Goal: Download file/media

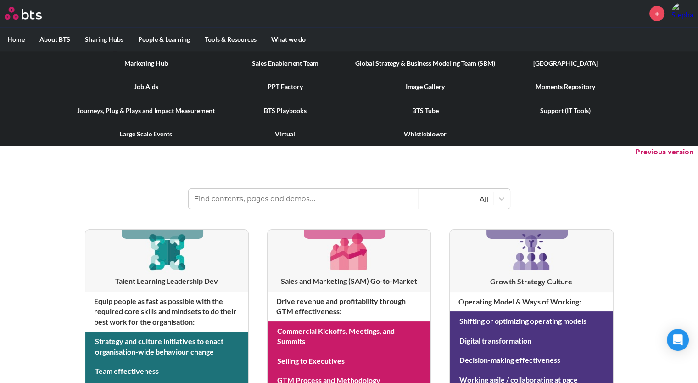
click at [413, 86] on link "Image Gallery" at bounding box center [425, 87] width 155 height 24
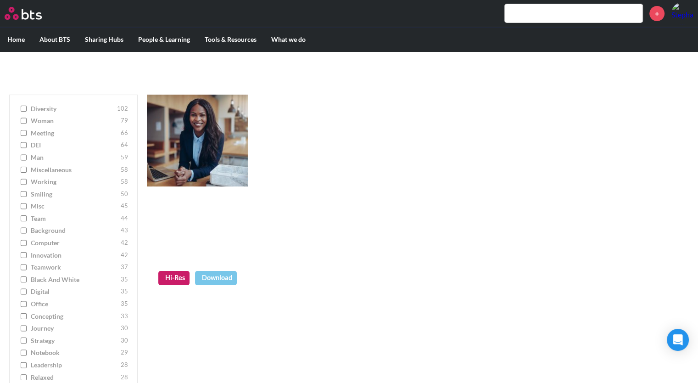
scroll to position [77, 0]
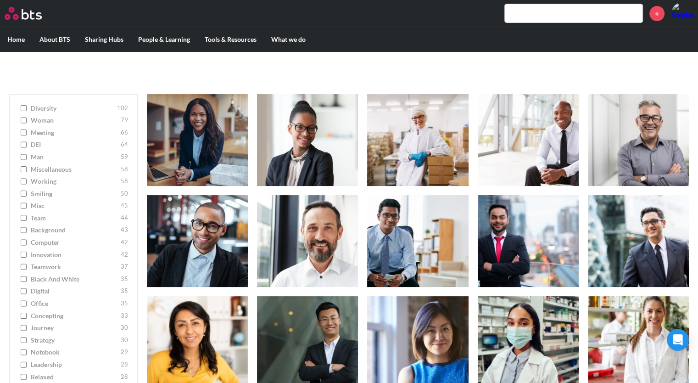
click at [24, 268] on input "teamwork 37" at bounding box center [24, 266] width 6 height 6
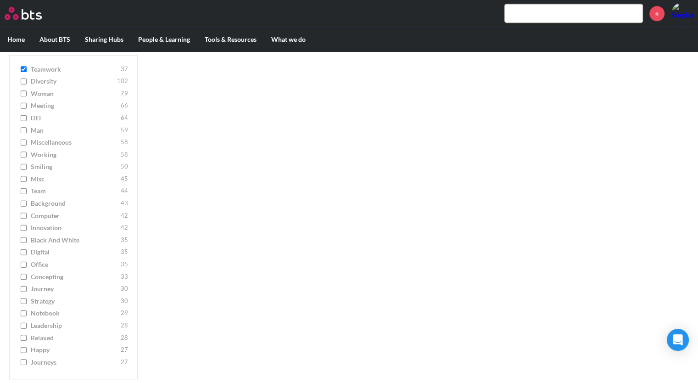
scroll to position [524, 0]
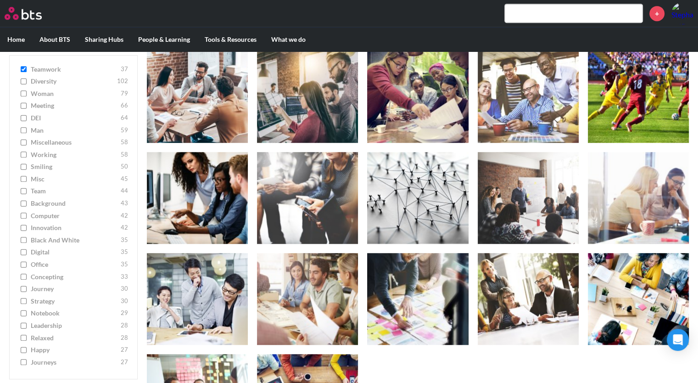
click at [25, 68] on input "teamwork 37" at bounding box center [24, 69] width 6 height 6
checkbox input "false"
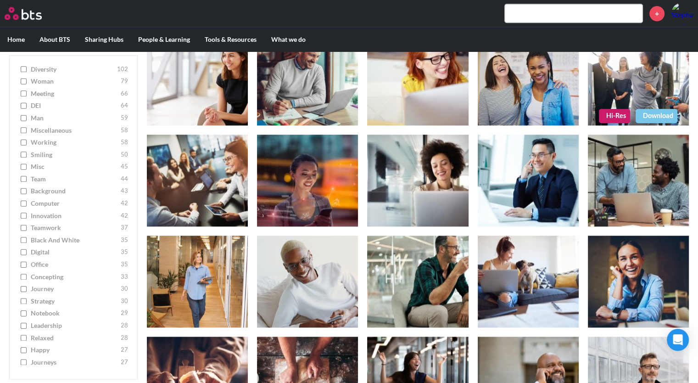
scroll to position [1046, 0]
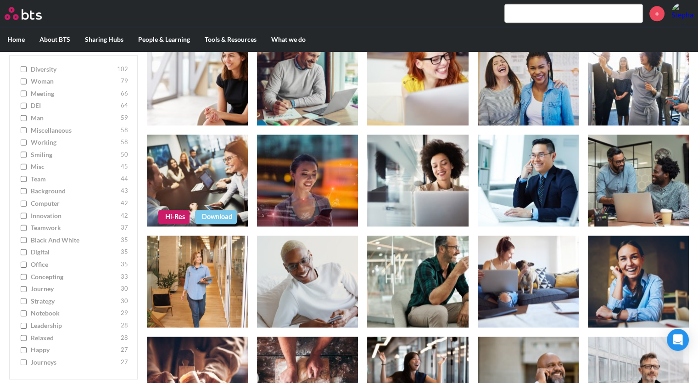
click at [208, 217] on link "Download" at bounding box center [216, 217] width 42 height 14
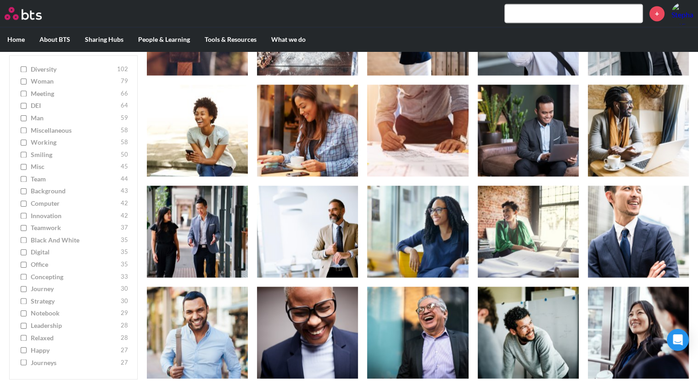
scroll to position [1409, 0]
